Goal: Use online tool/utility: Utilize a website feature to perform a specific function

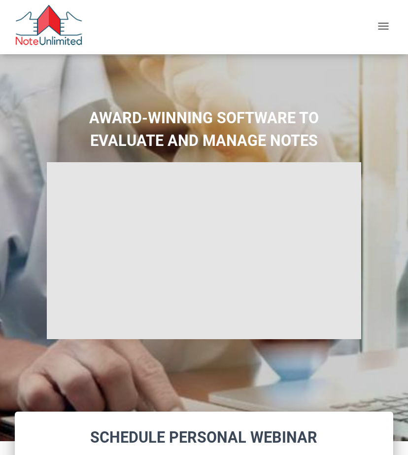
select select
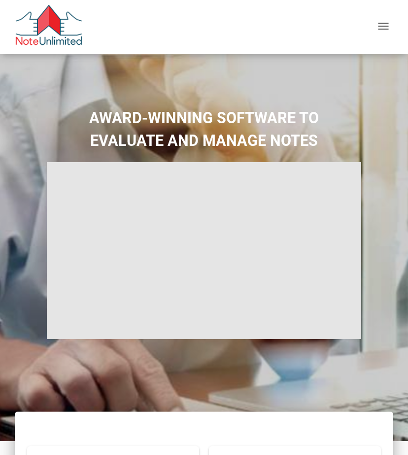
type input "Introduction to new features"
select select
click at [386, 25] on div "button" at bounding box center [383, 27] width 11 height 9
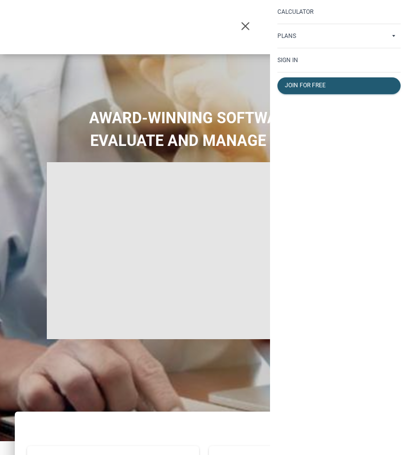
click at [294, 57] on p "Sign in" at bounding box center [287, 60] width 21 height 7
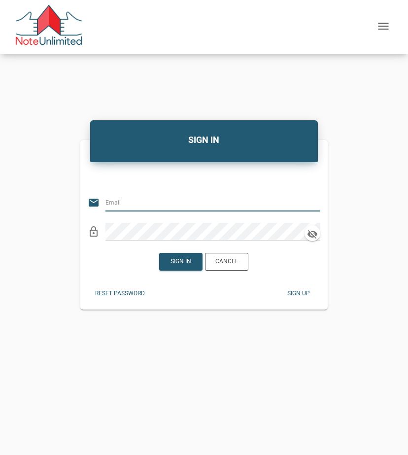
type input "[EMAIL_ADDRESS][DOMAIN_NAME]"
click at [172, 260] on div "Sign in" at bounding box center [181, 261] width 21 height 9
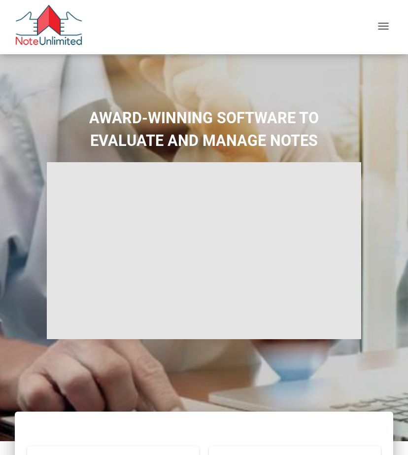
type input "Introduction to new features"
select select
click at [377, 28] on div "button" at bounding box center [383, 27] width 20 height 17
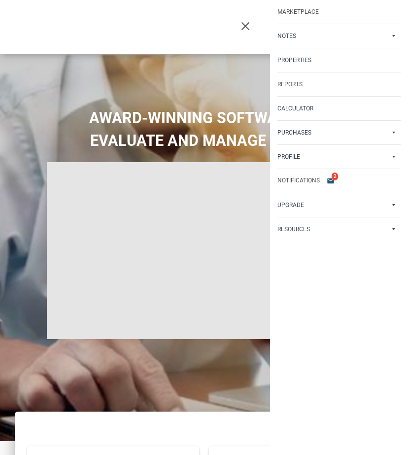
click at [292, 109] on p "Calculator" at bounding box center [295, 108] width 36 height 7
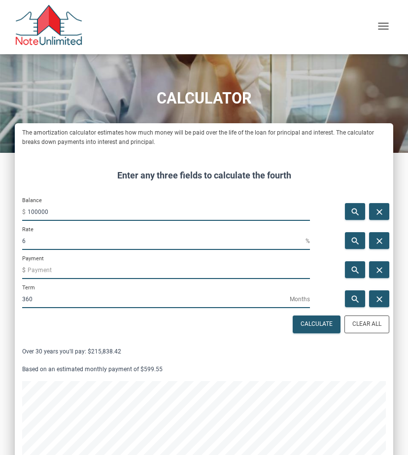
scroll to position [718, 378]
click at [83, 30] on div at bounding box center [109, 27] width 189 height 54
click at [54, 212] on input "100000" at bounding box center [169, 212] width 282 height 18
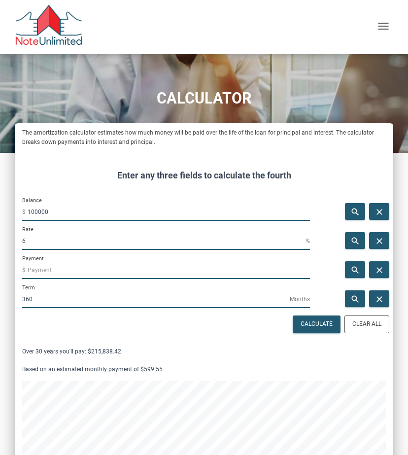
click at [54, 212] on input "100000" at bounding box center [169, 212] width 282 height 18
type input "5185000"
click at [36, 245] on input "6" at bounding box center [163, 241] width 283 height 18
type input "4"
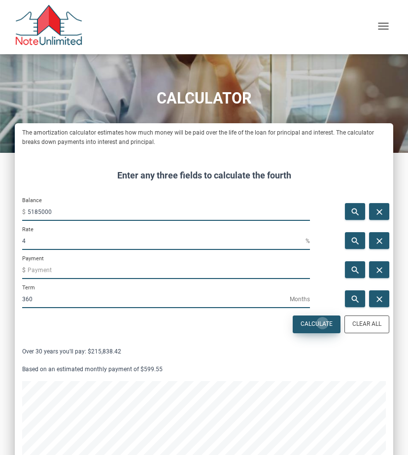
click at [322, 323] on div "Calculate" at bounding box center [317, 324] width 32 height 9
type input "-24753.98"
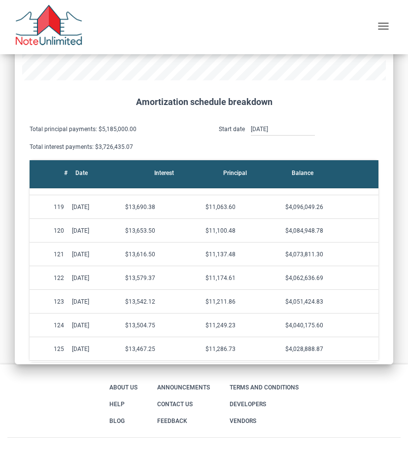
scroll to position [2787, 0]
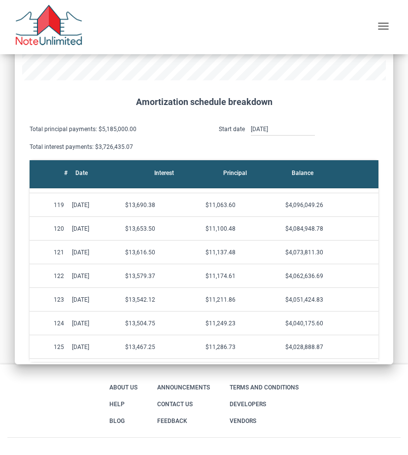
click at [316, 230] on div "$4,084,948.78" at bounding box center [329, 228] width 89 height 9
click at [318, 230] on div "$4,084,948.78" at bounding box center [329, 228] width 89 height 9
copy div "4,084,948.78"
